Goal: Information Seeking & Learning: Learn about a topic

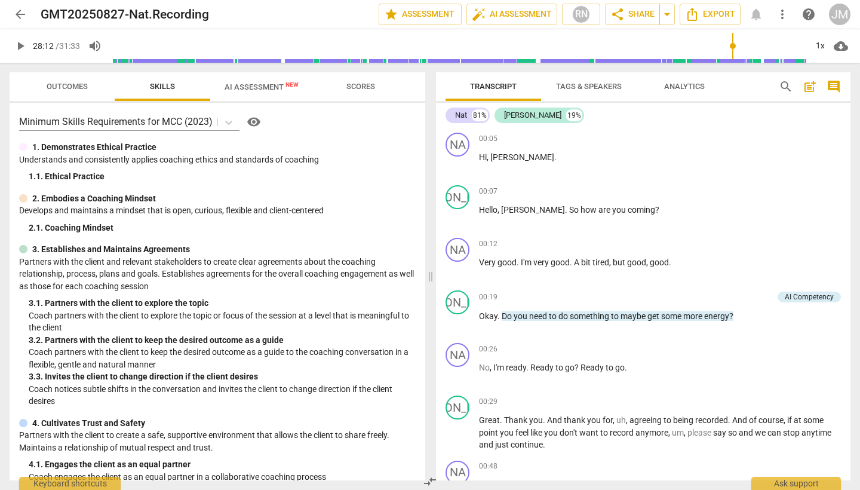
scroll to position [3941, 0]
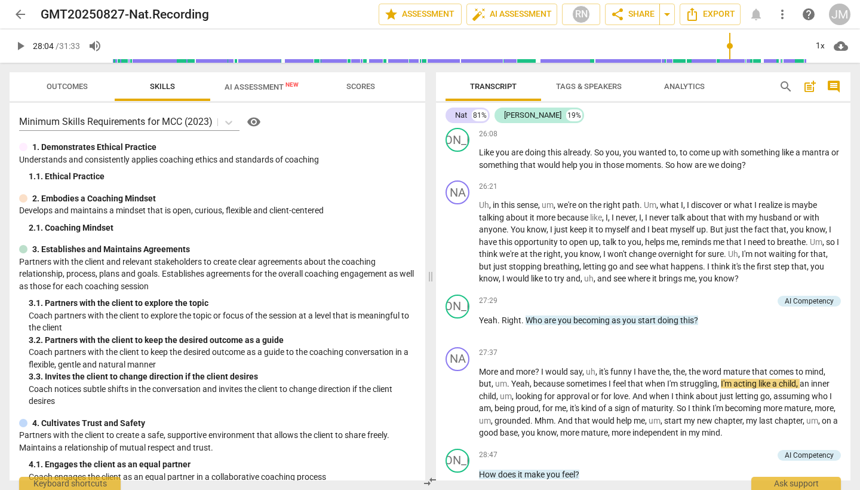
click at [730, 48] on input "range" at bounding box center [459, 46] width 696 height 38
click at [20, 46] on span "play_arrow" at bounding box center [20, 46] width 14 height 14
click at [21, 50] on span "pause" at bounding box center [20, 46] width 14 height 14
click at [22, 48] on span "play_arrow" at bounding box center [20, 46] width 14 height 14
click at [22, 48] on span "pause" at bounding box center [20, 46] width 14 height 14
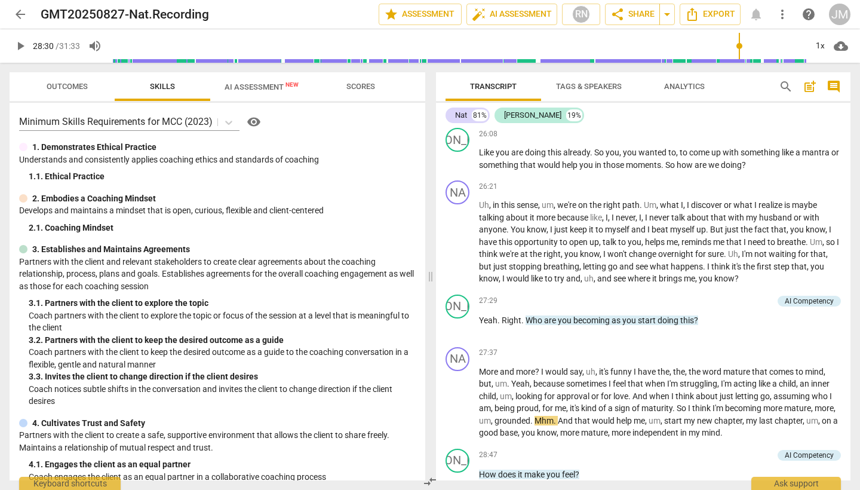
click at [19, 47] on span "play_arrow" at bounding box center [20, 46] width 14 height 14
type input "1893"
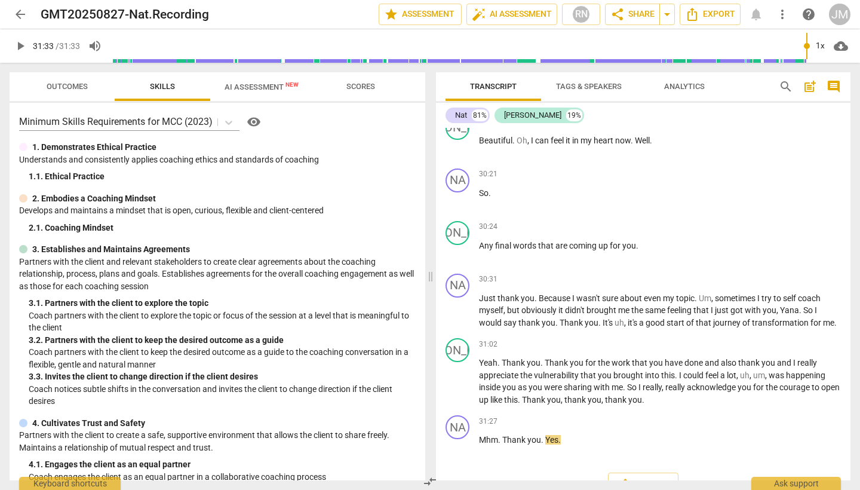
click at [19, 20] on span "arrow_back" at bounding box center [20, 14] width 14 height 14
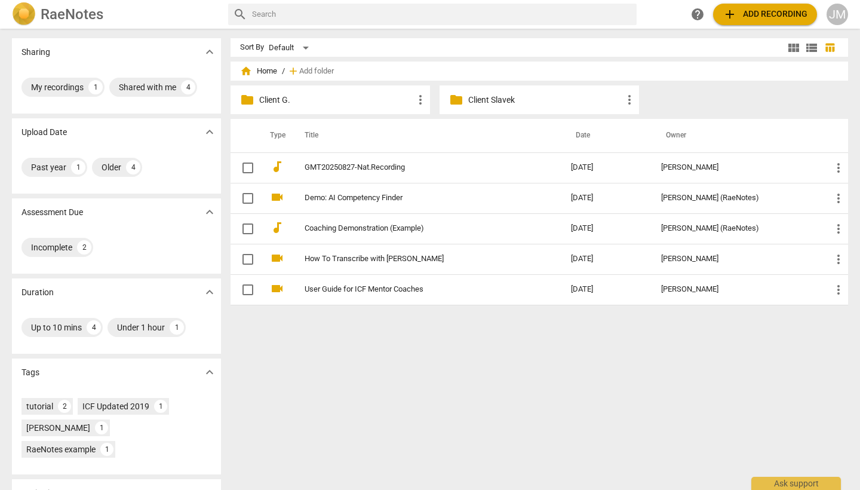
click at [298, 97] on p "Client G." at bounding box center [336, 100] width 154 height 13
